Goal: Task Accomplishment & Management: Use online tool/utility

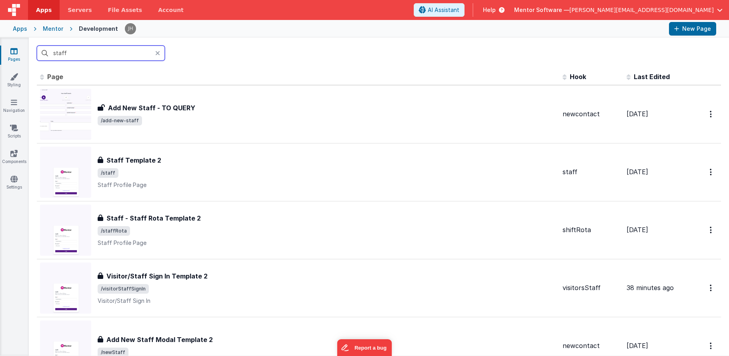
click at [106, 52] on input "staff" at bounding box center [101, 53] width 128 height 15
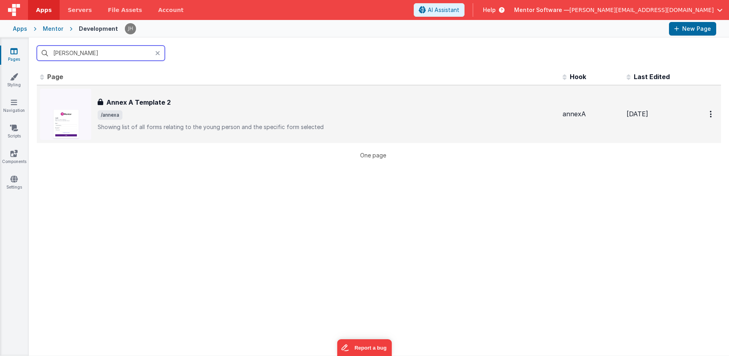
type input "[PERSON_NAME]"
click at [147, 103] on h3 "Annex A Template 2" at bounding box center [138, 103] width 64 height 10
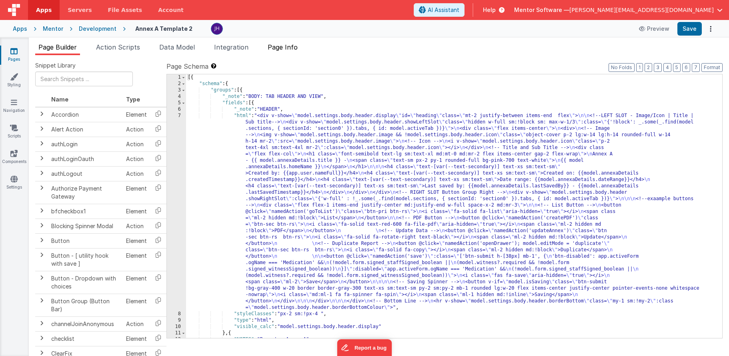
click at [297, 49] on span "Page Info" at bounding box center [283, 47] width 30 height 8
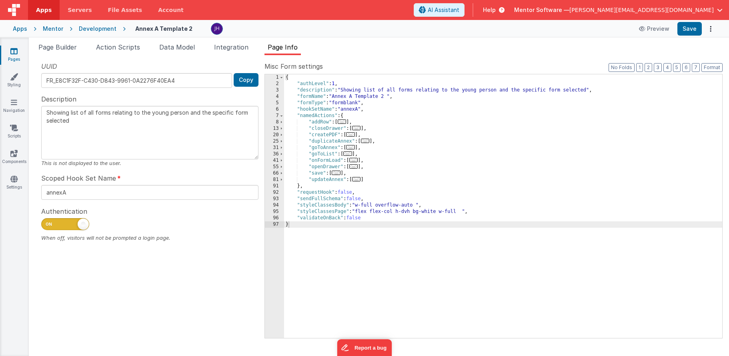
click at [354, 135] on span "..." at bounding box center [350, 134] width 9 height 4
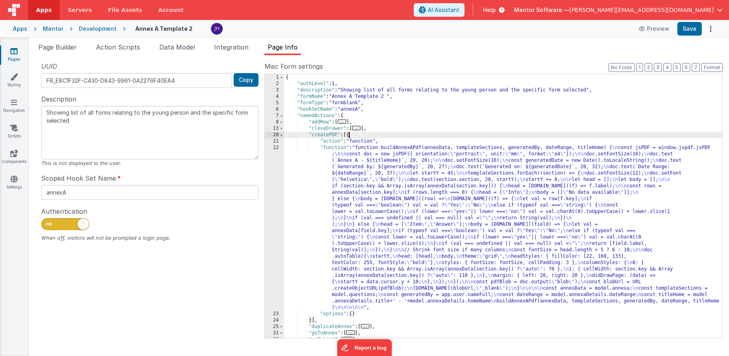
click at [411, 202] on div "{ "authLevel" : 1 , "description" : "Showing list of all forms relating to the …" at bounding box center [503, 212] width 438 height 277
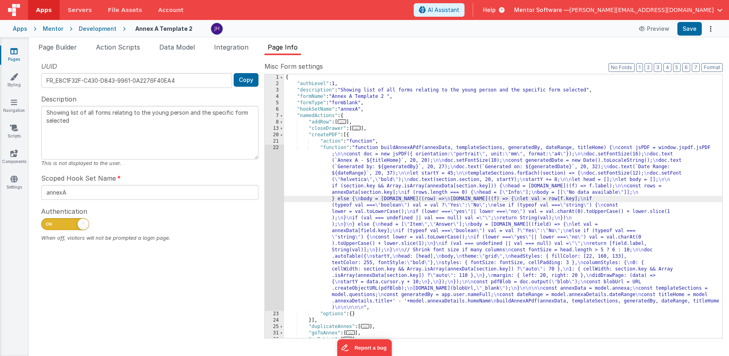
click at [276, 182] on div "22" at bounding box center [274, 228] width 19 height 166
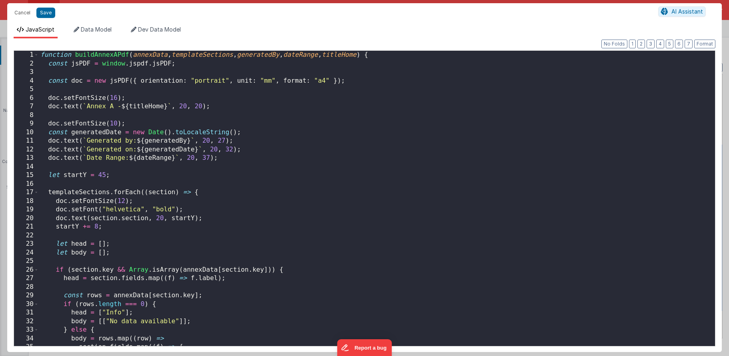
click at [328, 172] on div "function buildAnnexAPdf ( annexData , templateSections , generatedBy , dateRang…" at bounding box center [377, 207] width 676 height 313
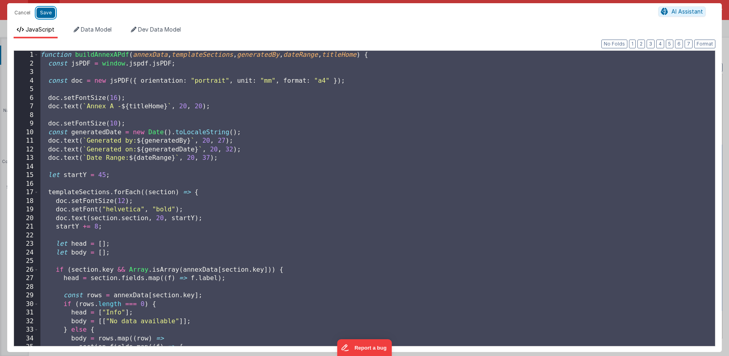
drag, startPoint x: 48, startPoint y: 14, endPoint x: 88, endPoint y: 8, distance: 40.5
click at [48, 14] on button "Save" at bounding box center [45, 13] width 19 height 10
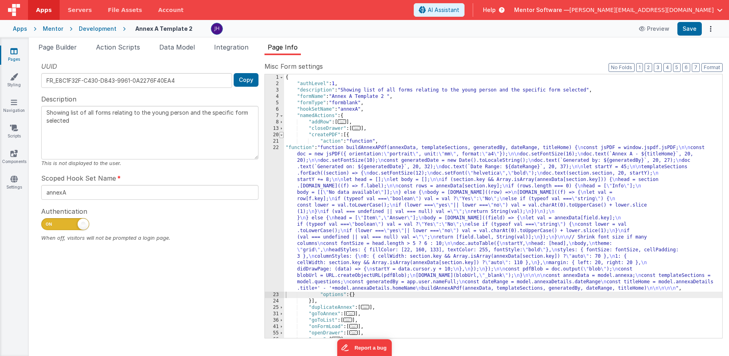
click at [281, 135] on span at bounding box center [281, 135] width 4 height 6
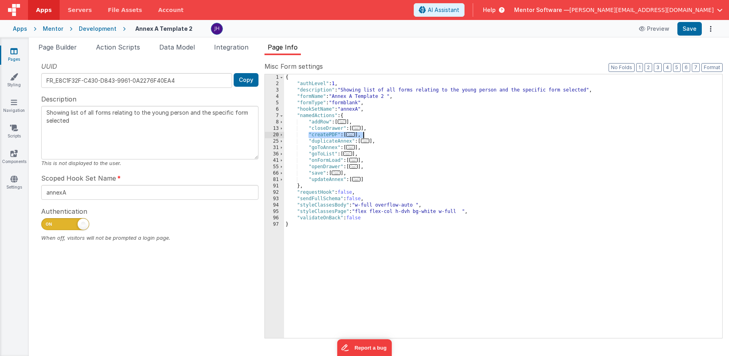
drag, startPoint x: 308, startPoint y: 134, endPoint x: 364, endPoint y: 134, distance: 56.0
click at [364, 134] on div "{ "authLevel" : 1 , "description" : "Showing list of all forms relating to the …" at bounding box center [503, 212] width 438 height 277
click at [353, 134] on span "..." at bounding box center [350, 134] width 9 height 4
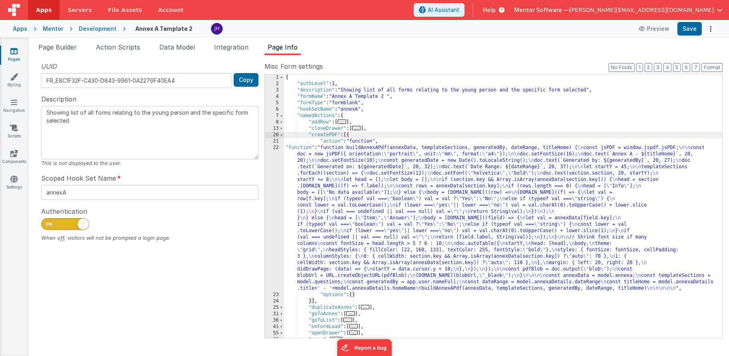
click at [404, 177] on div "{ "authLevel" : 1 , "description" : "Showing list of all forms relating to the …" at bounding box center [503, 212] width 438 height 277
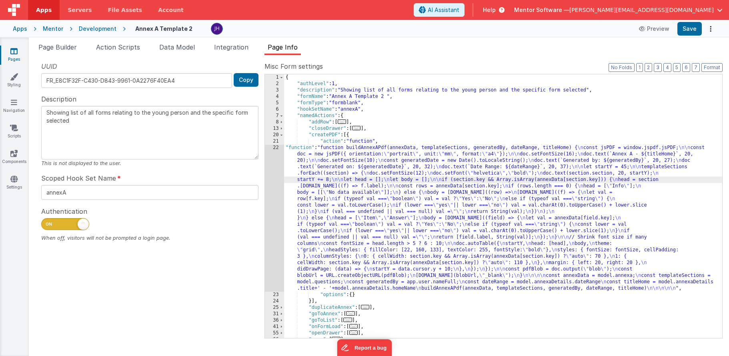
click at [278, 189] on div "22" at bounding box center [274, 218] width 19 height 147
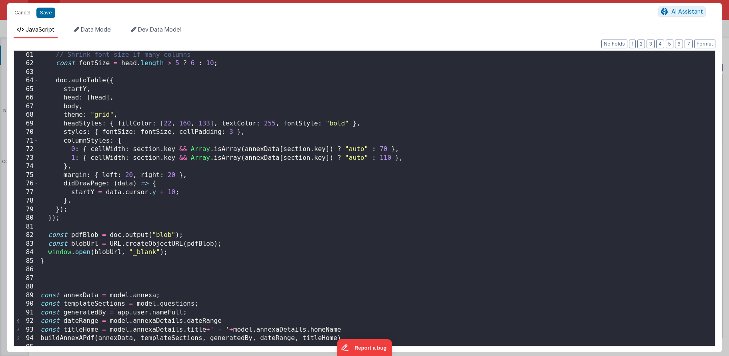
scroll to position [556, 0]
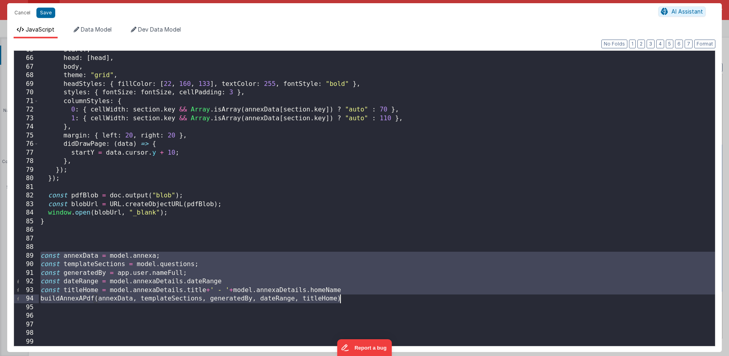
drag, startPoint x: 40, startPoint y: 256, endPoint x: 356, endPoint y: 297, distance: 318.3
click at [356, 297] on div "startY , head : [ head ] , body , theme : "grid" , headStyles : { fillColor : […" at bounding box center [377, 202] width 676 height 313
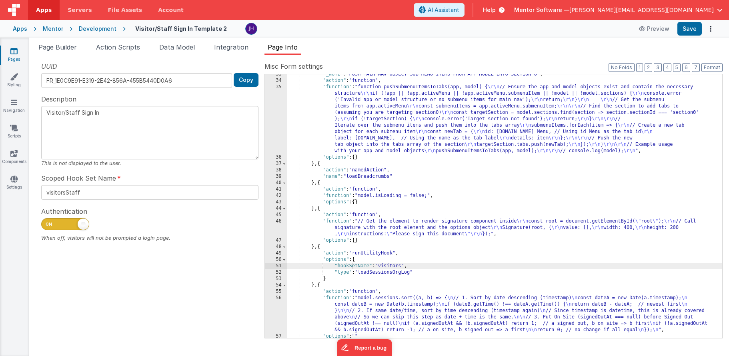
scroll to position [336, 0]
click at [378, 52] on ul "Page Builder Action Scripts Data Model Integration Page Info" at bounding box center [379, 48] width 700 height 13
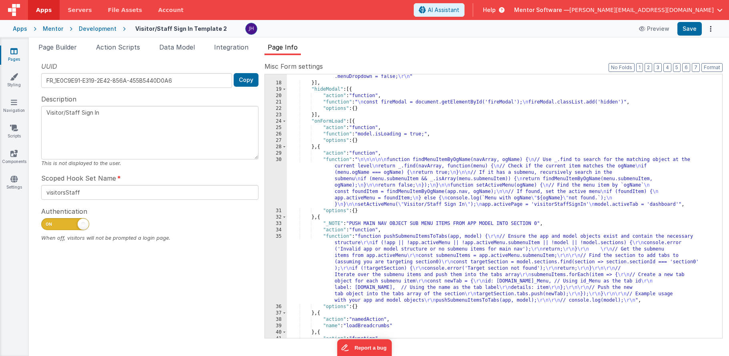
scroll to position [0, 0]
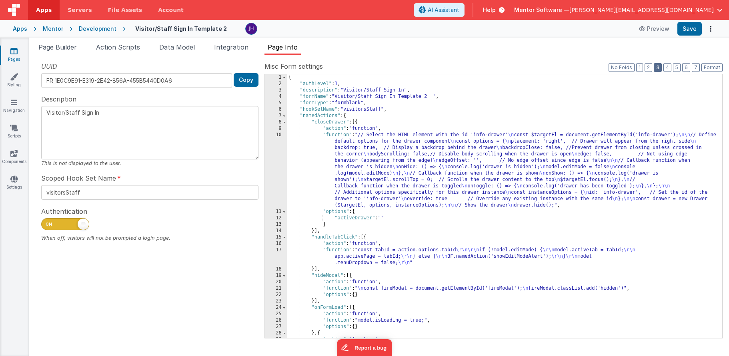
click at [659, 68] on button "3" at bounding box center [658, 67] width 8 height 9
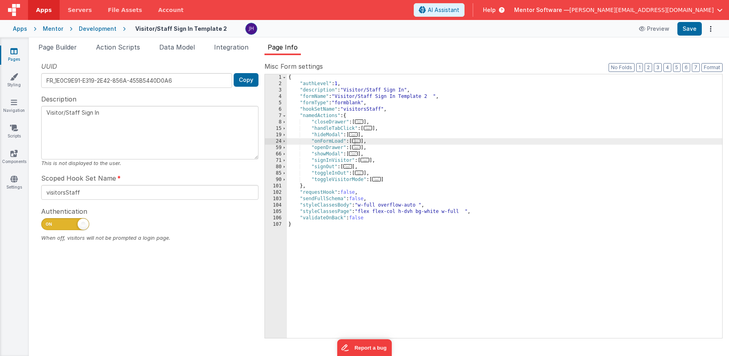
click at [378, 141] on div "{ "authLevel" : 1 , "description" : "Visitor/Staff Sign In" , "formName" : "Vis…" at bounding box center [504, 212] width 435 height 277
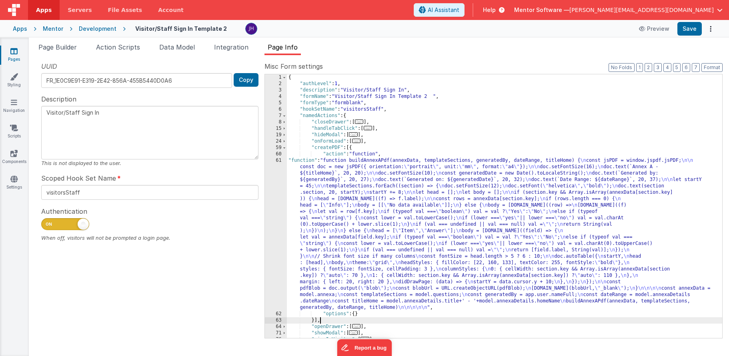
click at [356, 228] on div "{ "authLevel" : 1 , "description" : "Visitor/Staff Sign In" , "formName" : "Vis…" at bounding box center [504, 212] width 435 height 277
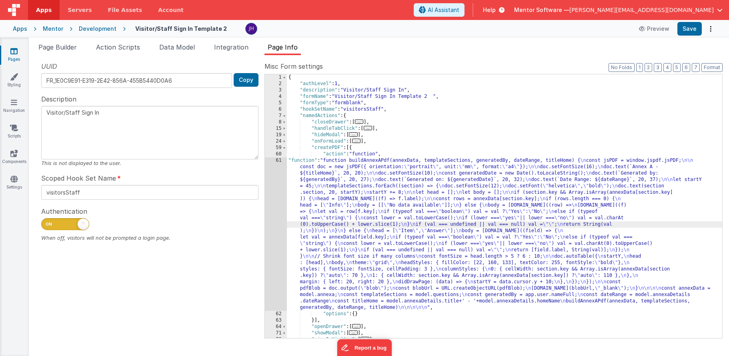
click at [278, 209] on div "61" at bounding box center [276, 235] width 22 height 154
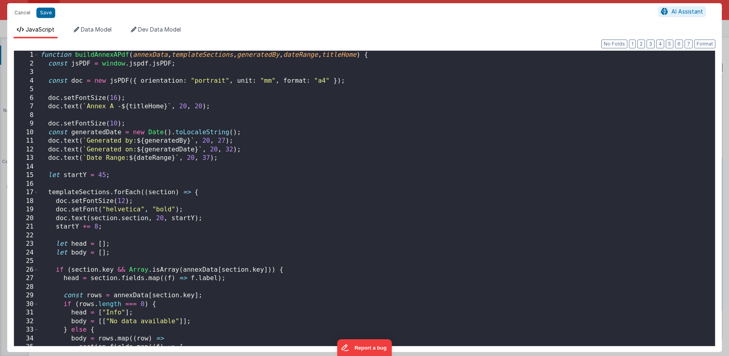
click at [342, 183] on div "function buildAnnexAPdf ( annexData , templateSections , generatedBy , dateRang…" at bounding box center [377, 207] width 676 height 313
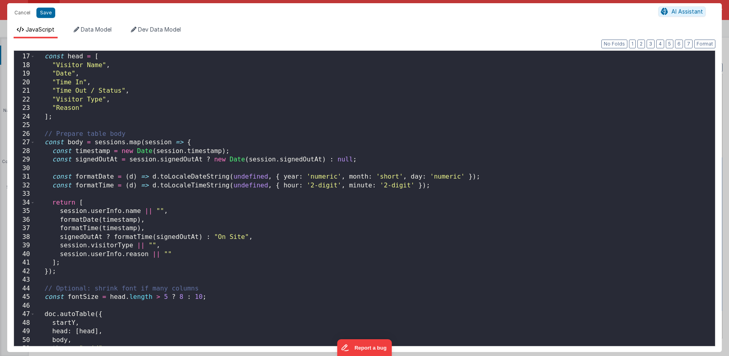
scroll to position [229, 0]
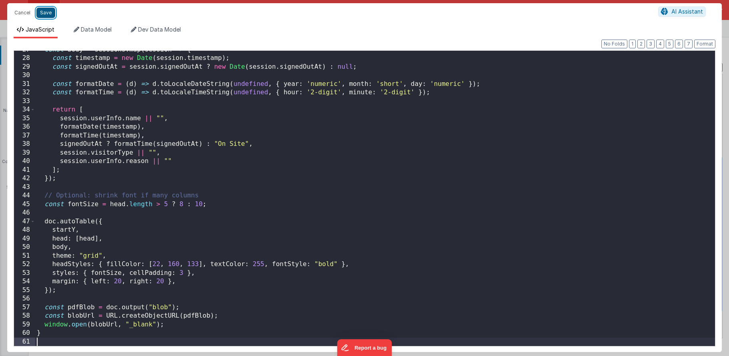
click at [45, 13] on button "Save" at bounding box center [45, 13] width 19 height 10
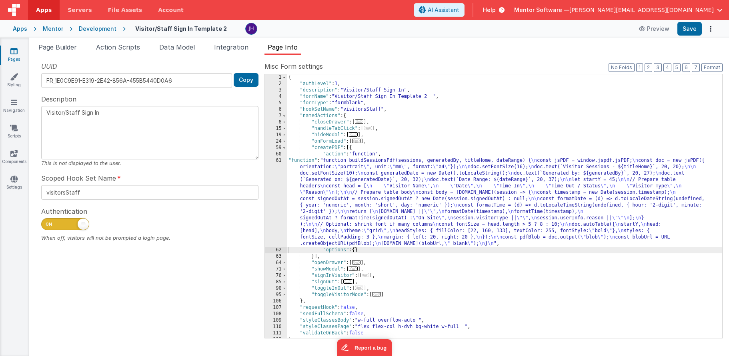
click at [327, 148] on div "{ "authLevel" : 1 , "description" : "Visitor/Staff Sign In" , "formName" : "Vis…" at bounding box center [504, 212] width 435 height 277
click at [68, 50] on span "Page Builder" at bounding box center [57, 47] width 38 height 8
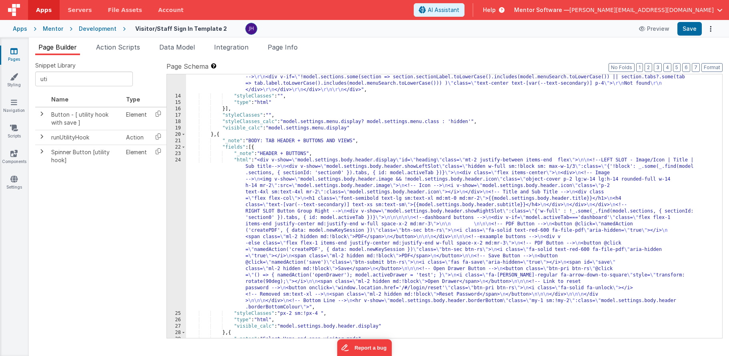
scroll to position [506, 0]
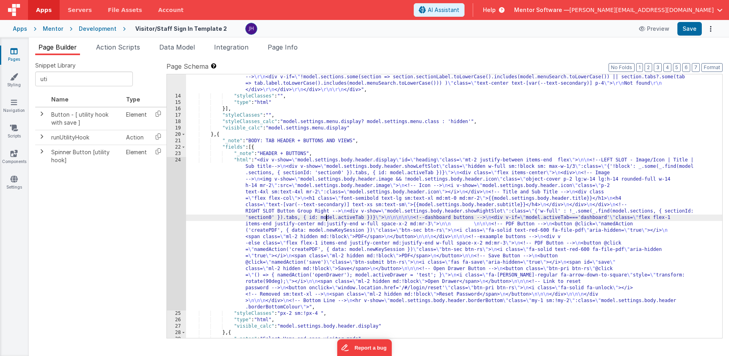
click at [327, 217] on div ""html" : "<div class= \" md:h-[74dvh] \" > \r\n <!-- Search Input --> \r\n <div…" at bounding box center [454, 164] width 536 height 885
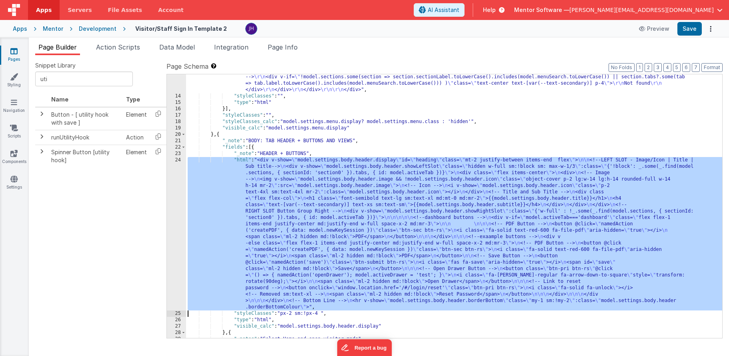
click at [178, 185] on div "24" at bounding box center [176, 234] width 19 height 154
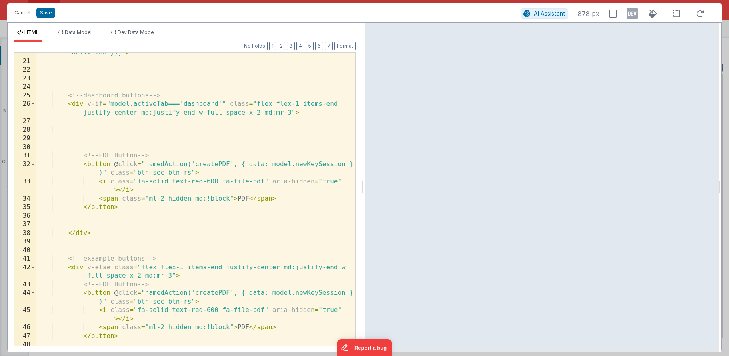
scroll to position [271, 0]
click at [208, 163] on div "< div v-show = "model.settings.body.header.showRightSlot" :class = "{'w-full' :…" at bounding box center [196, 195] width 320 height 328
drag, startPoint x: 343, startPoint y: 165, endPoint x: 294, endPoint y: 165, distance: 49.6
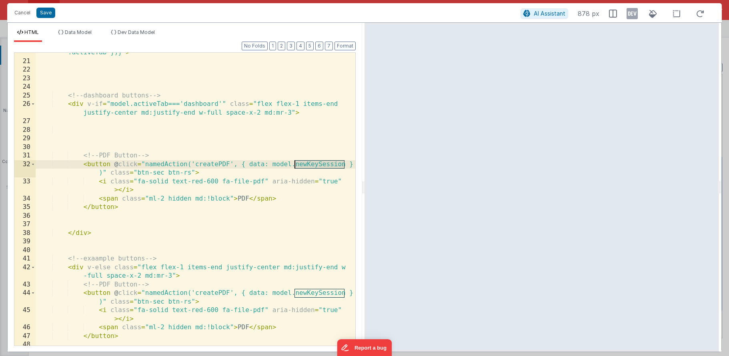
click at [294, 165] on div "< div v-show = "model.settings.body.header.showRightSlot" :class = "{'w-full' :…" at bounding box center [196, 195] width 320 height 328
click at [46, 12] on button "Save" at bounding box center [45, 13] width 19 height 10
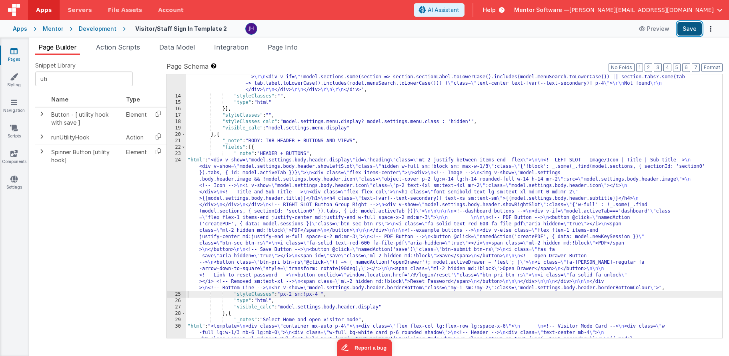
click at [688, 29] on button "Save" at bounding box center [689, 29] width 24 height 14
click at [694, 33] on button "Save" at bounding box center [689, 29] width 24 height 14
click at [648, 68] on button "2" at bounding box center [648, 67] width 8 height 9
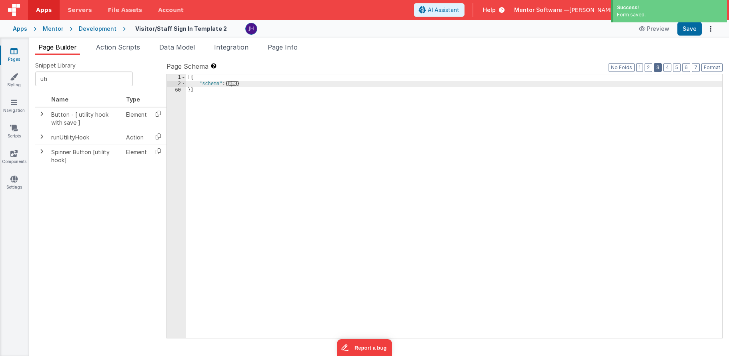
click at [660, 68] on button "3" at bounding box center [658, 67] width 8 height 9
click at [666, 67] on button "4" at bounding box center [667, 67] width 8 height 9
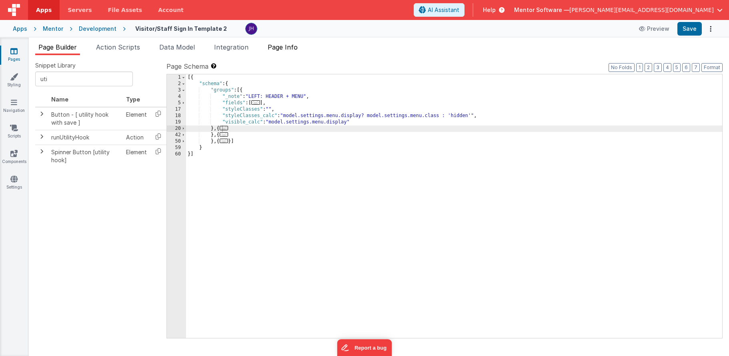
click at [279, 46] on span "Page Info" at bounding box center [283, 47] width 30 height 8
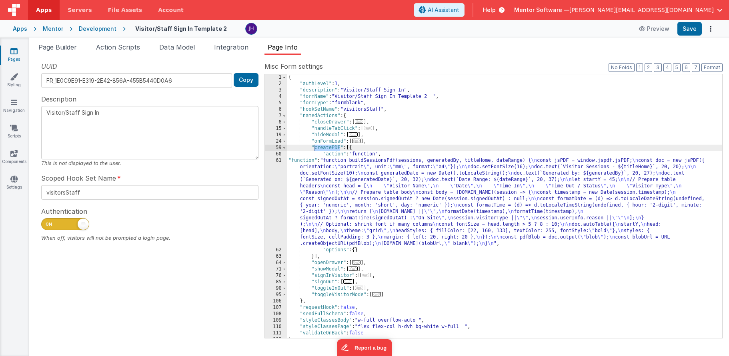
click at [281, 181] on div "61" at bounding box center [276, 203] width 22 height 90
click at [319, 186] on div "{ "authLevel" : 1 , "description" : "Visitor/Staff Sign In" , "formName" : "Vis…" at bounding box center [504, 212] width 435 height 277
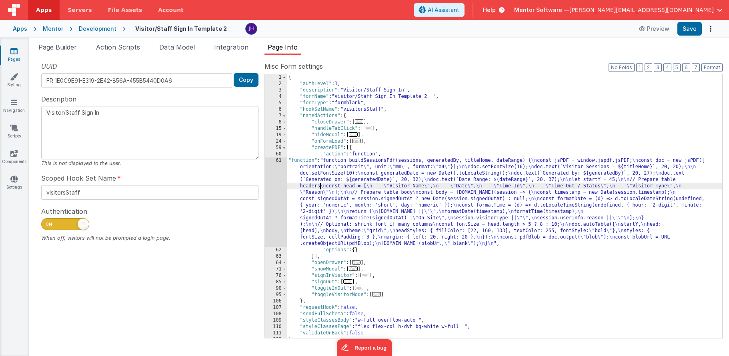
click at [273, 185] on div "61" at bounding box center [276, 203] width 22 height 90
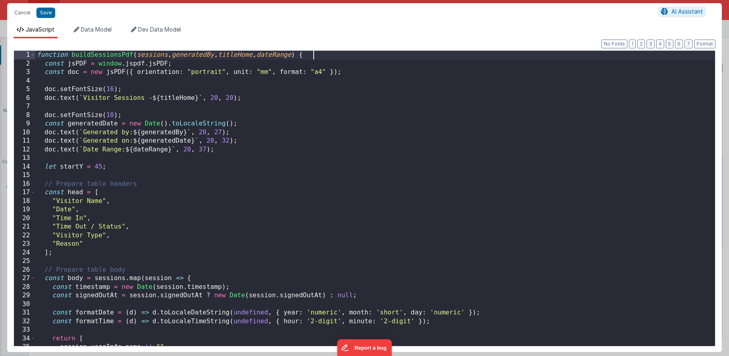
click at [360, 56] on div "function buildSessionsPdf ( sessions , generatedBy , titleHome , dateRange ) { …" at bounding box center [375, 207] width 680 height 313
drag, startPoint x: 307, startPoint y: 56, endPoint x: 36, endPoint y: 55, distance: 270.8
click at [36, 55] on div "function buildSessionsPdf ( sessions , generatedBy , titleHome , dateRange ) { …" at bounding box center [375, 207] width 680 height 313
click at [255, 113] on div "function buildSessionsPdf ( sessions , generatedBy , titleHome , dateRange ) { …" at bounding box center [375, 207] width 680 height 313
drag, startPoint x: 305, startPoint y: 55, endPoint x: 71, endPoint y: 57, distance: 234.4
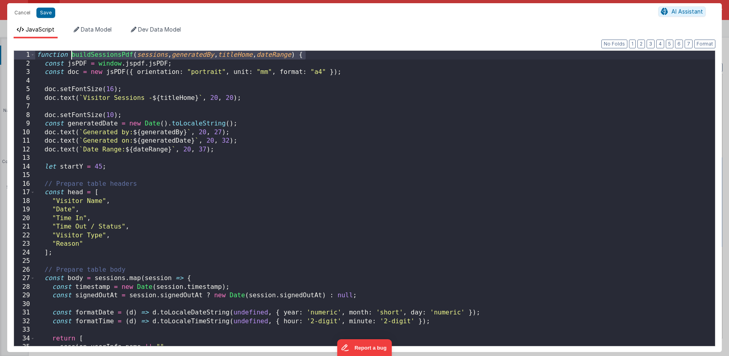
click at [71, 57] on div "function buildSessionsPdf ( sessions , generatedBy , titleHome , dateRange ) { …" at bounding box center [375, 207] width 680 height 313
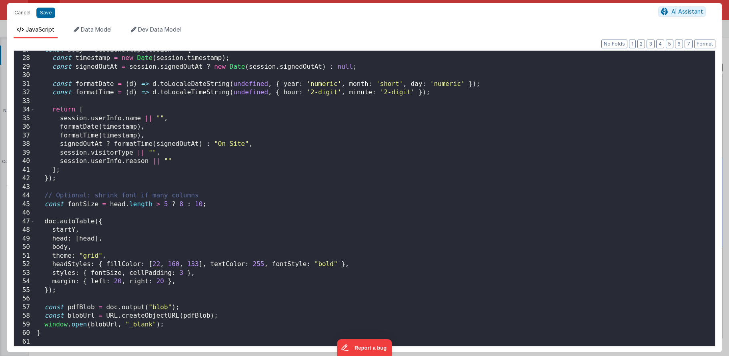
click at [116, 334] on div "const body = sessions . map ( session => { const timestamp = new Date ( session…" at bounding box center [375, 202] width 680 height 313
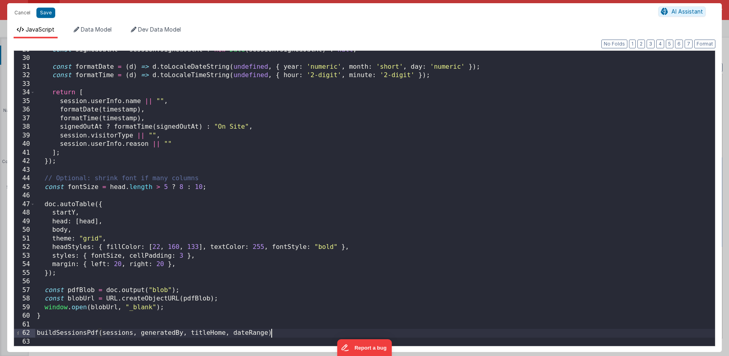
scroll to position [246, 0]
click at [275, 325] on div "const signedOutAt = session . signedOutAt ? new Date ( session . signedOutAt ) …" at bounding box center [375, 202] width 680 height 313
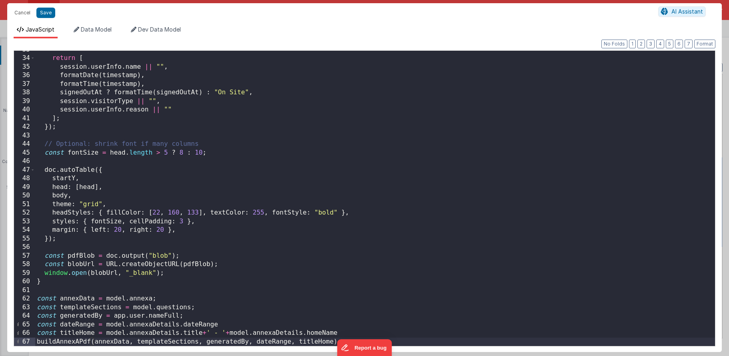
scroll to position [298, 0]
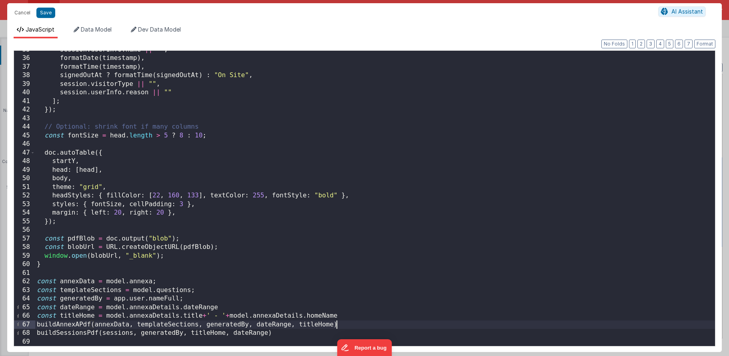
click at [77, 282] on div "session . userInfo . name || "" , formatDate ( timestamp ) , formatTime ( times…" at bounding box center [375, 202] width 680 height 313
drag, startPoint x: 148, startPoint y: 282, endPoint x: 127, endPoint y: 282, distance: 21.6
click at [127, 282] on div "session . userInfo . name || "" , formatDate ( timestamp ) , formatTime ( times…" at bounding box center [375, 202] width 680 height 313
drag, startPoint x: 38, startPoint y: 290, endPoint x: 206, endPoint y: 289, distance: 168.0
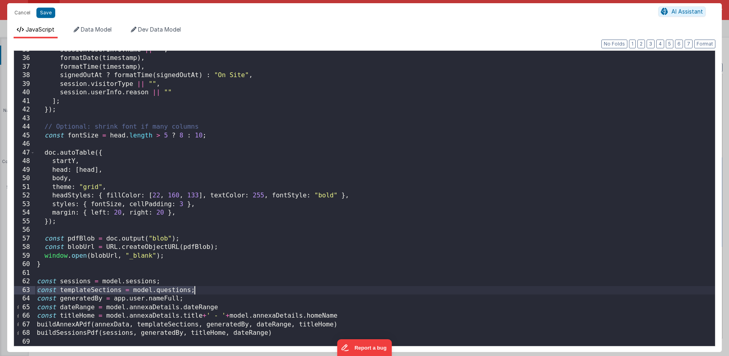
click at [206, 289] on div "session . userInfo . name || "" , formatDate ( timestamp ) , formatTime ( times…" at bounding box center [375, 202] width 680 height 313
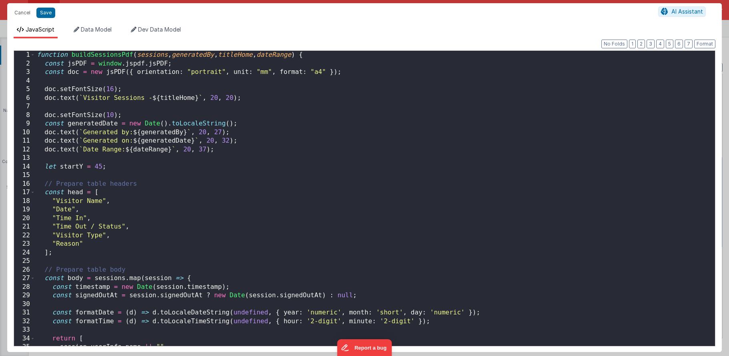
scroll to position [0, 0]
drag, startPoint x: 222, startPoint y: 150, endPoint x: 22, endPoint y: 153, distance: 200.4
click at [22, 153] on div "1 2 3 4 5 6 7 8 9 10 11 12 13 14 15 16 17 18 19 20 21 22 23 24 25 26 27 28 29 3…" at bounding box center [365, 198] width 702 height 296
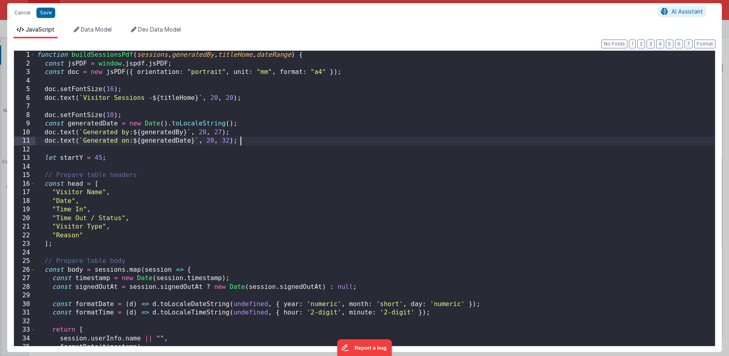
click at [288, 54] on div "function buildSessionsPdf ( sessions , generatedBy , titleHome , dateRange ) { …" at bounding box center [375, 207] width 680 height 313
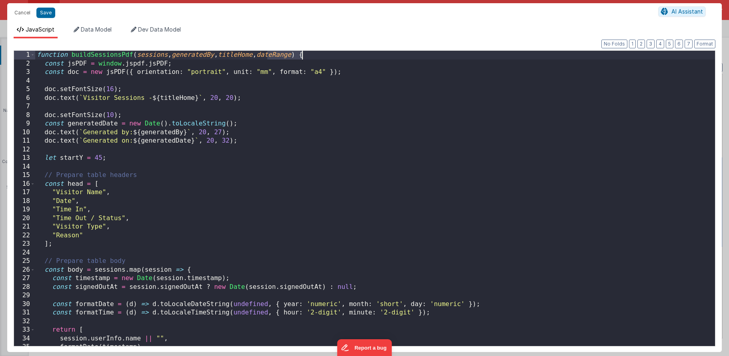
click at [288, 54] on div "function buildSessionsPdf ( sessions , generatedBy , titleHome , dateRange ) { …" at bounding box center [375, 207] width 680 height 313
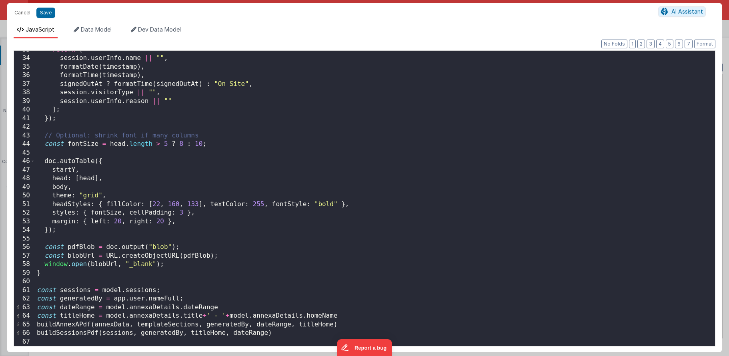
scroll to position [280, 0]
drag, startPoint x: 223, startPoint y: 308, endPoint x: -11, endPoint y: 305, distance: 234.0
click at [0, 305] on html "Cancel Save AI Assistant JavaScript Data Model Dev Data Model Format 7 6 5 4 3 …" at bounding box center [364, 178] width 729 height 356
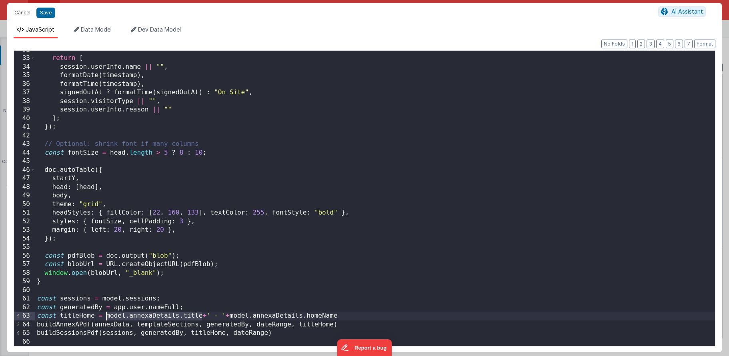
drag, startPoint x: 200, startPoint y: 315, endPoint x: 105, endPoint y: 315, distance: 95.2
click at [105, 315] on div "return [ session . userInfo . name || "" , formatDate ( timestamp ) , formatTim…" at bounding box center [375, 202] width 680 height 313
drag, startPoint x: 179, startPoint y: 316, endPoint x: 288, endPoint y: 314, distance: 108.8
click at [288, 314] on div "return [ session . userInfo . name || "" , formatDate ( timestamp ) , formatTim…" at bounding box center [375, 202] width 680 height 313
drag, startPoint x: 207, startPoint y: 315, endPoint x: 25, endPoint y: 319, distance: 182.1
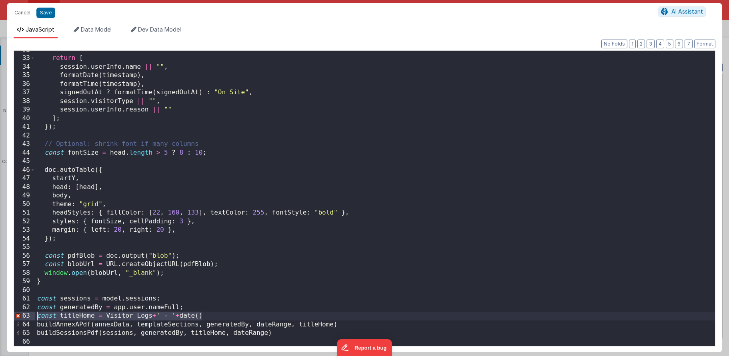
click at [25, 319] on div "32 33 34 35 36 37 38 39 40 41 42 43 44 45 46 47 48 49 50 51 52 53 54 55 56 57 5…" at bounding box center [365, 198] width 702 height 296
click at [206, 315] on div "return [ session . userInfo . name || "" , formatDate ( timestamp ) , formatTim…" at bounding box center [375, 202] width 680 height 313
drag, startPoint x: 214, startPoint y: 316, endPoint x: 152, endPoint y: 316, distance: 62.0
click at [152, 316] on div "return [ session . userInfo . name || "" , formatDate ( timestamp ) , formatTim…" at bounding box center [375, 202] width 680 height 313
click at [106, 318] on div "return [ session . userInfo . name || "" , formatDate ( timestamp ) , formatTim…" at bounding box center [375, 202] width 680 height 313
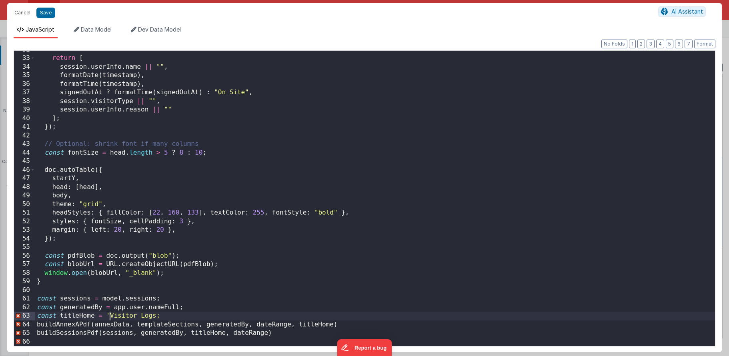
click at [155, 316] on div "return [ session . userInfo . name || "" , formatDate ( timestamp ) , formatTim…" at bounding box center [375, 202] width 680 height 313
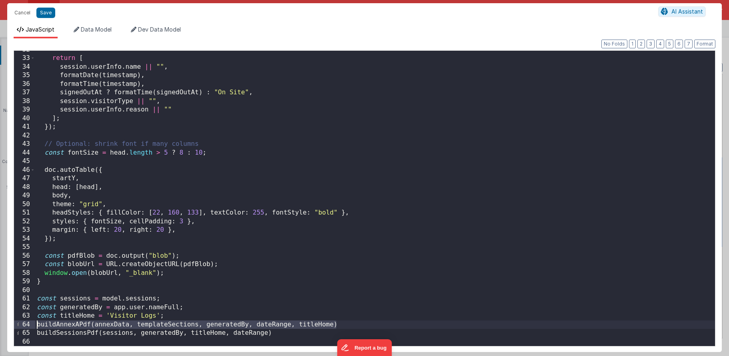
drag, startPoint x: 346, startPoint y: 324, endPoint x: 12, endPoint y: 324, distance: 333.6
click at [12, 324] on div "Format 7 6 5 4 3 2 1 No Folds 32 33 34 35 36 37 38 39 40 41 42 43 44 45 46 47 4…" at bounding box center [364, 195] width 714 height 314
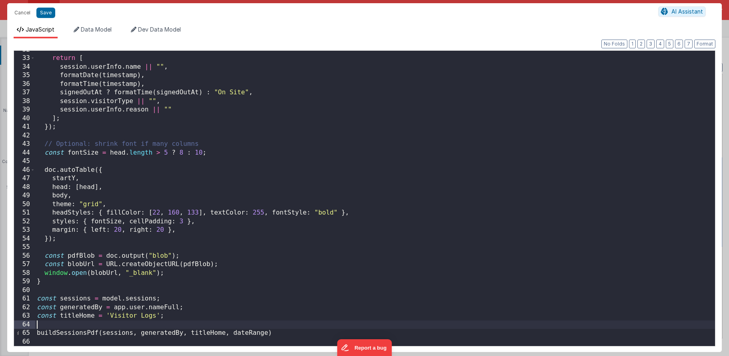
click at [228, 331] on div "return [ session . userInfo . name || "" , formatDate ( timestamp ) , formatTim…" at bounding box center [375, 202] width 680 height 313
click at [42, 15] on button "Save" at bounding box center [45, 13] width 19 height 10
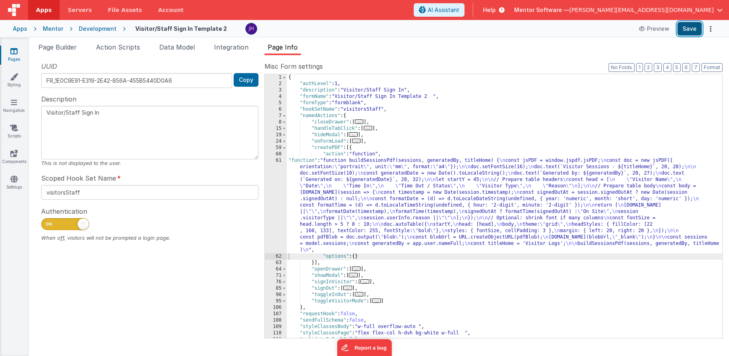
click at [697, 27] on button "Save" at bounding box center [689, 29] width 24 height 14
